Goal: Navigation & Orientation: Find specific page/section

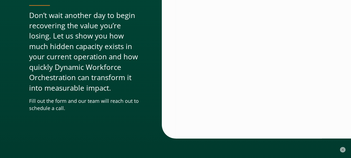
scroll to position [1897, 0]
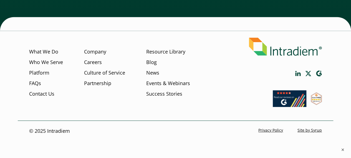
click at [99, 62] on link "Careers" at bounding box center [93, 62] width 18 height 7
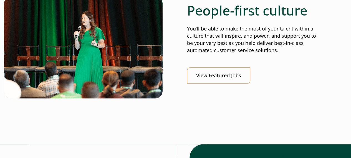
scroll to position [223, 0]
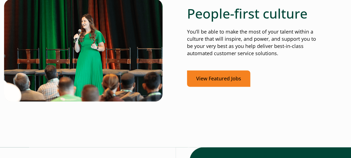
click at [221, 83] on link "View Featured Jobs" at bounding box center [218, 79] width 63 height 16
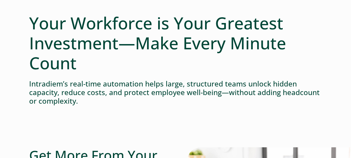
scroll to position [16, 0]
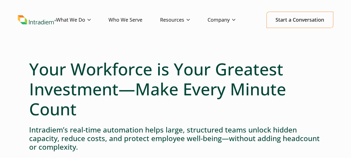
click at [130, 18] on link "Who We Serve" at bounding box center [135, 20] width 52 height 16
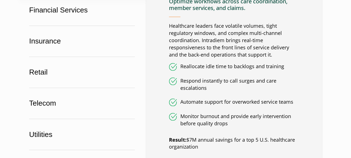
scroll to position [349, 0]
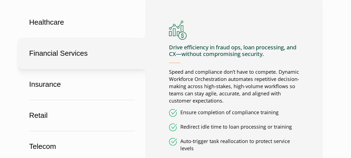
click at [53, 57] on button "Financial Services" at bounding box center [82, 53] width 129 height 31
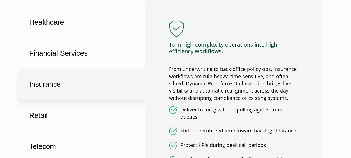
click at [55, 75] on button "Insurance" at bounding box center [82, 84] width 129 height 31
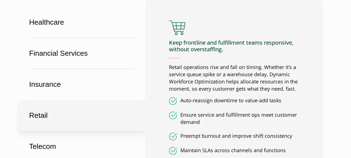
click at [52, 116] on button "Retail" at bounding box center [82, 115] width 129 height 31
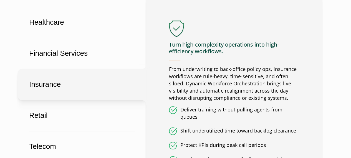
scroll to position [487, 0]
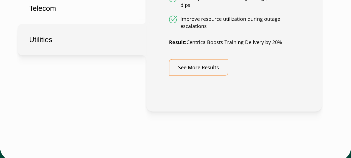
click at [52, 40] on button "Utilities" at bounding box center [82, 39] width 129 height 31
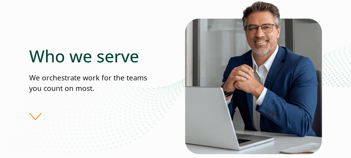
scroll to position [206, 0]
